Goal: Task Accomplishment & Management: Manage account settings

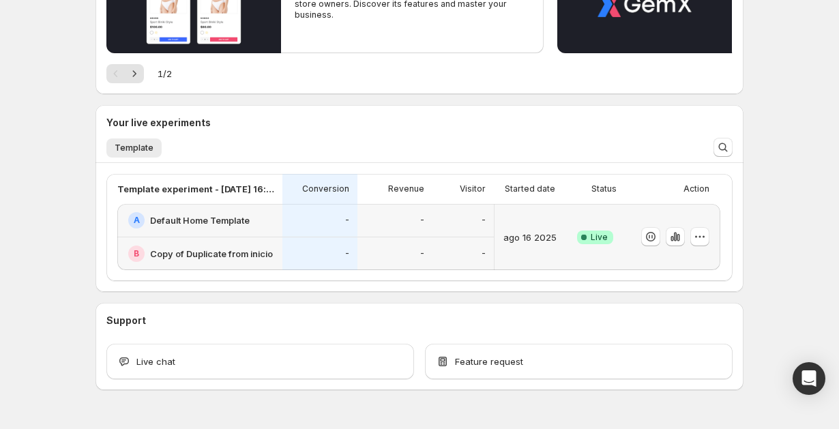
scroll to position [207, 0]
click at [707, 239] on button "button" at bounding box center [699, 235] width 19 height 19
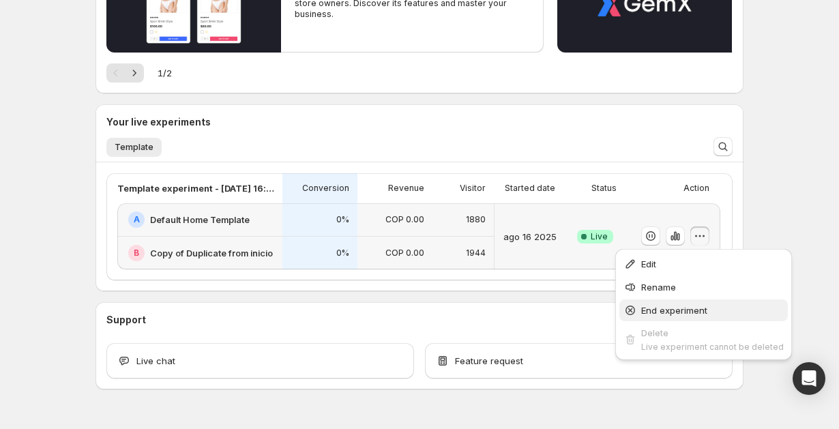
click at [711, 315] on span "End experiment" at bounding box center [712, 310] width 143 height 14
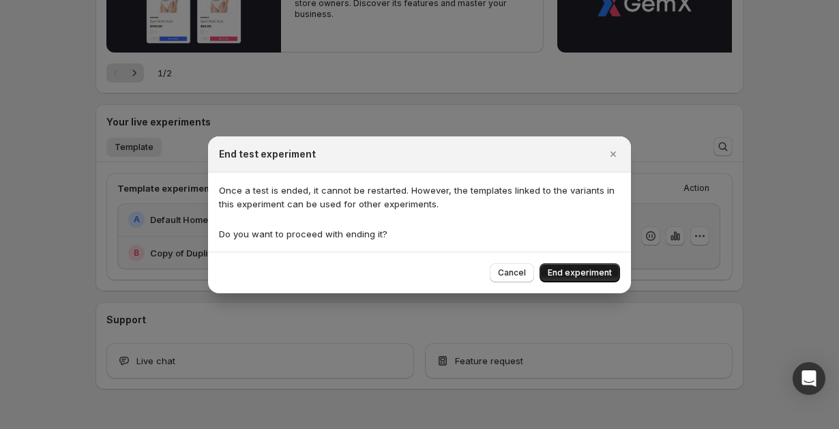
click at [567, 270] on span "End experiment" at bounding box center [580, 272] width 64 height 11
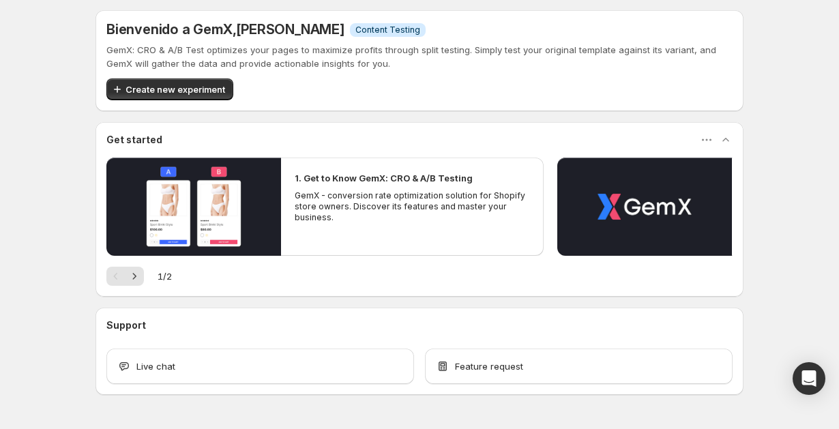
scroll to position [0, 0]
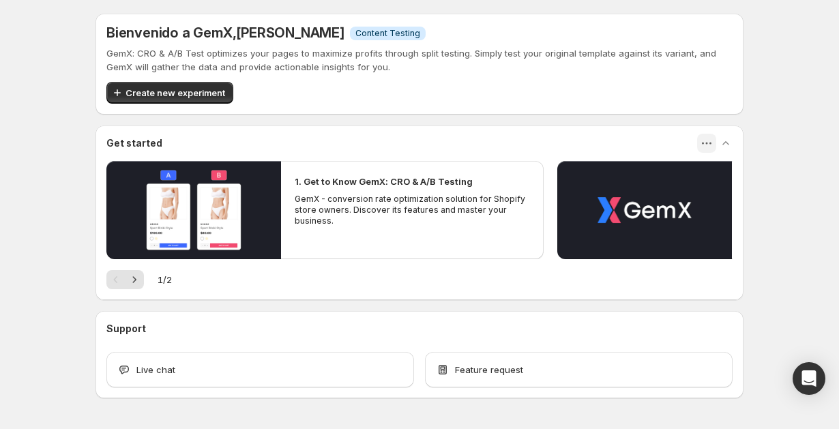
click at [706, 143] on icon "button" at bounding box center [707, 144] width 2 height 2
click at [87, 162] on div "Bienvenido a GemX , [PERSON_NAME] Información Content Testing GemX: CRO & A/B T…" at bounding box center [419, 236] width 681 height 472
